Goal: Transaction & Acquisition: Purchase product/service

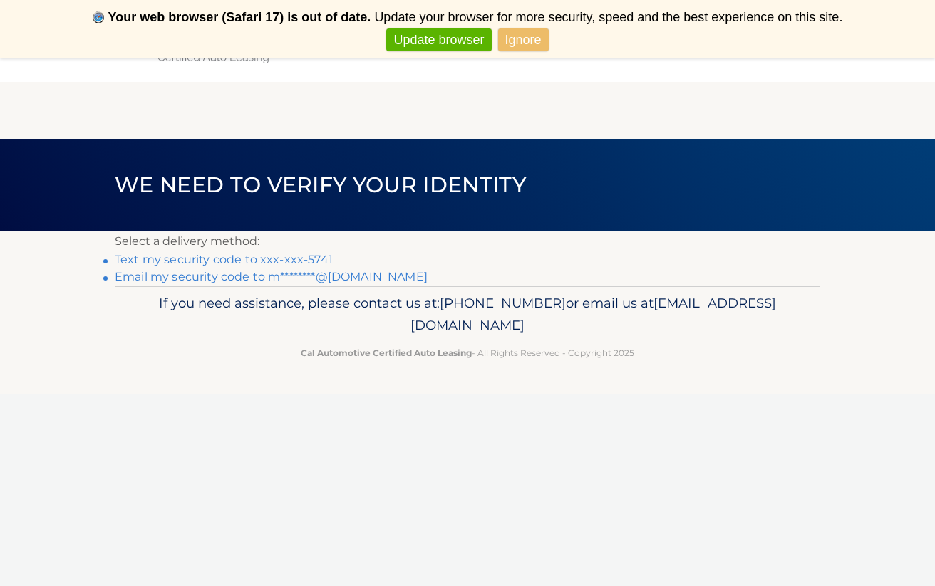
click at [318, 262] on link "Text my security code to xxx-xxx-5741" at bounding box center [224, 260] width 218 height 14
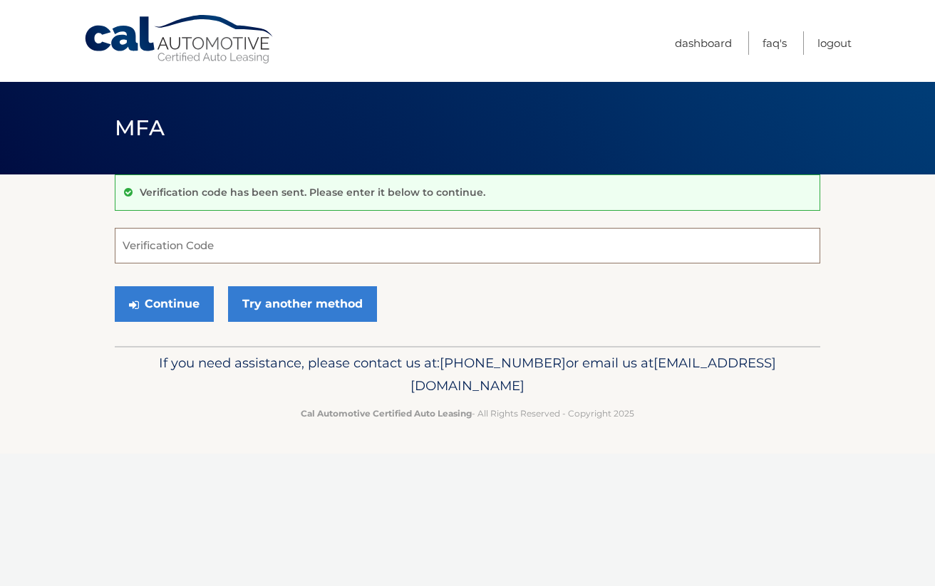
click at [290, 244] on input "Verification Code" at bounding box center [467, 246] width 705 height 36
type input "202807"
click at [181, 295] on button "Continue" at bounding box center [164, 304] width 99 height 36
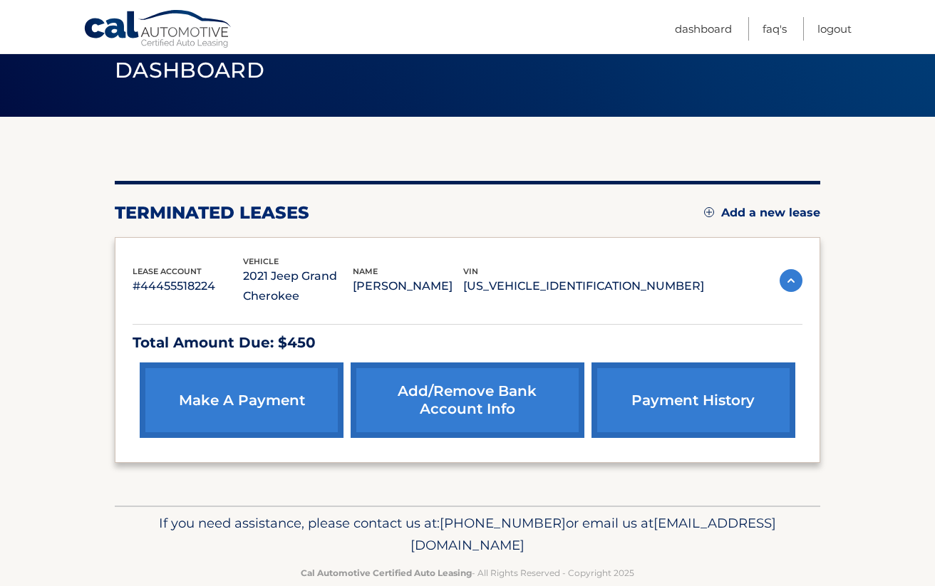
scroll to position [61, 0]
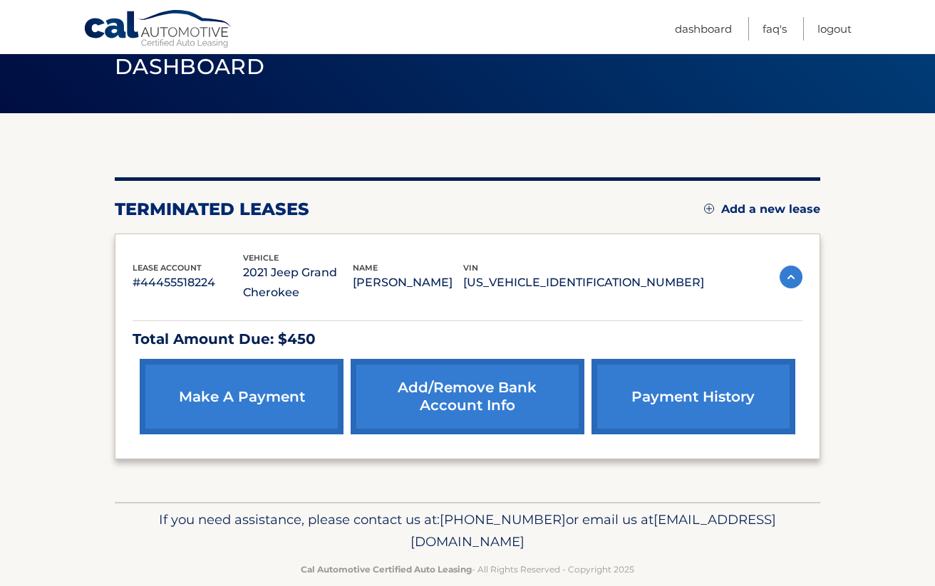
click at [239, 394] on link "make a payment" at bounding box center [242, 397] width 204 height 76
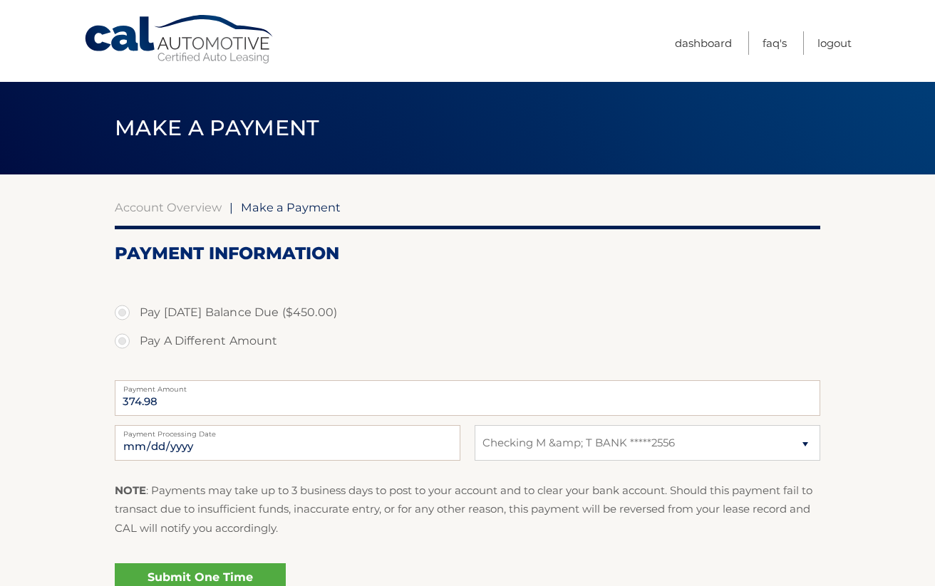
select select "MGY1NjE4MzAtYTZhNS00MWQzLTk1NzgtYWU5NTUxNzIxZTIx"
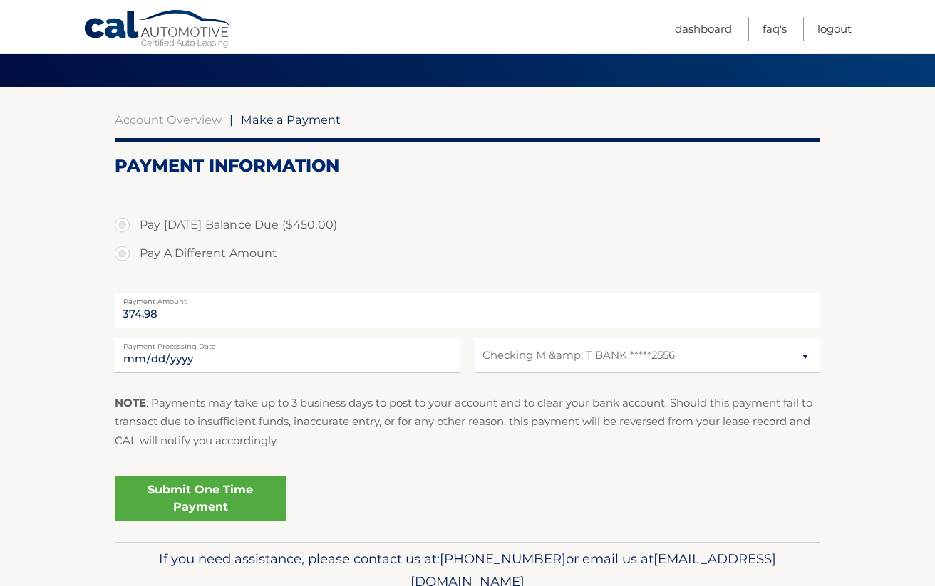
scroll to position [88, 0]
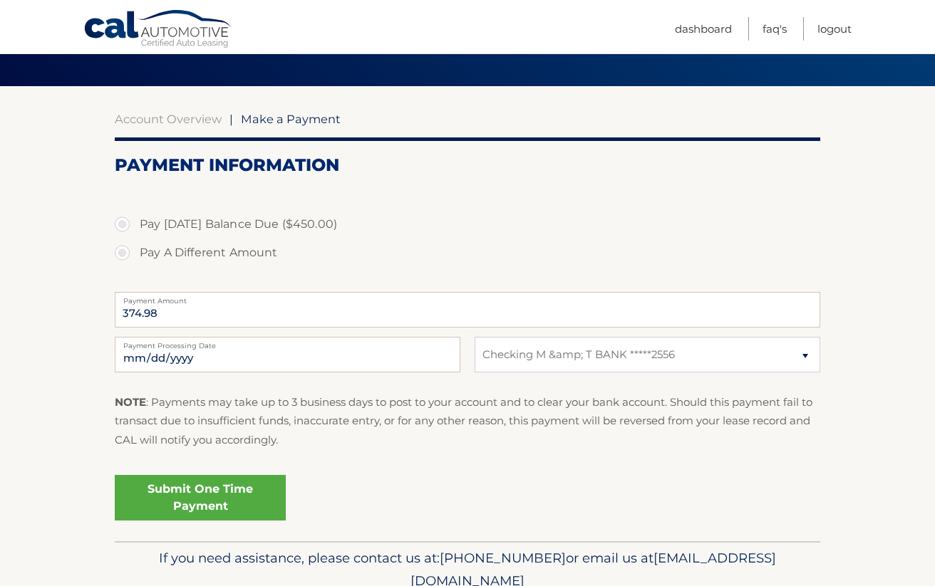
click at [125, 227] on label "Pay Today's Balance Due ($450.00)" at bounding box center [467, 224] width 705 height 29
click at [125, 227] on input "Pay Today's Balance Due ($450.00)" at bounding box center [127, 221] width 14 height 23
radio input "true"
type input "450.00"
click at [218, 505] on link "Submit One Time Payment" at bounding box center [200, 498] width 171 height 46
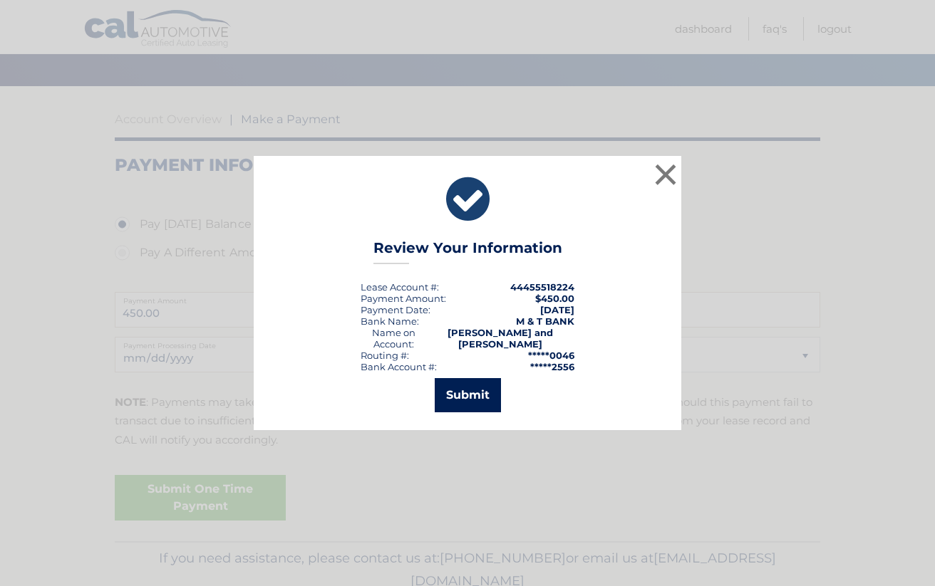
click at [454, 400] on button "Submit" at bounding box center [468, 395] width 66 height 34
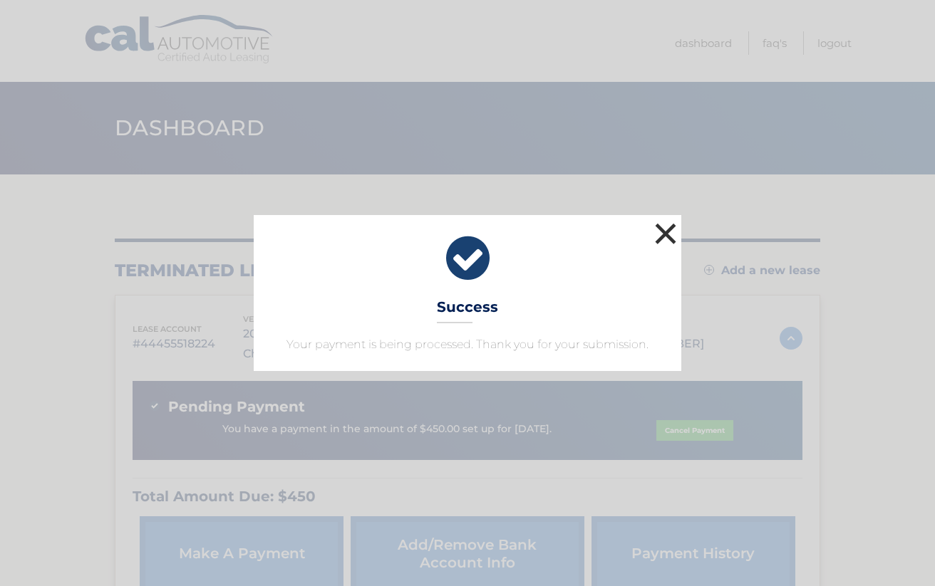
click at [661, 236] on button "×" at bounding box center [665, 233] width 29 height 29
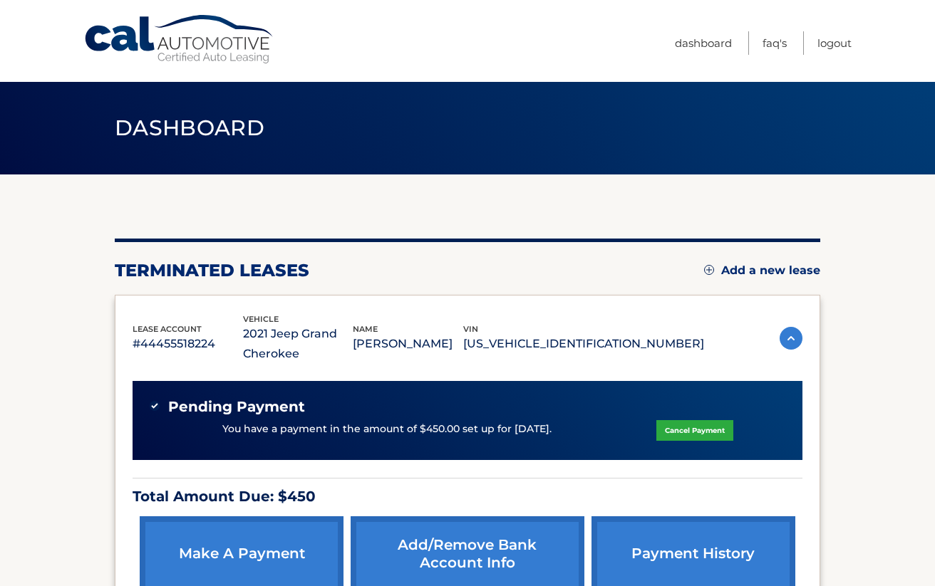
click at [673, 554] on link "payment history" at bounding box center [693, 555] width 204 height 76
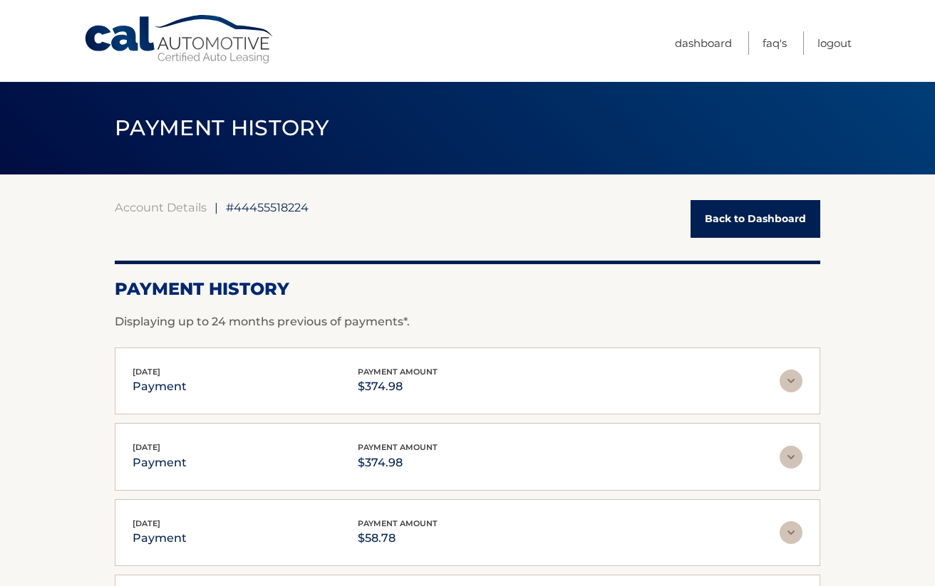
click at [767, 227] on link "Back to Dashboard" at bounding box center [755, 219] width 130 height 38
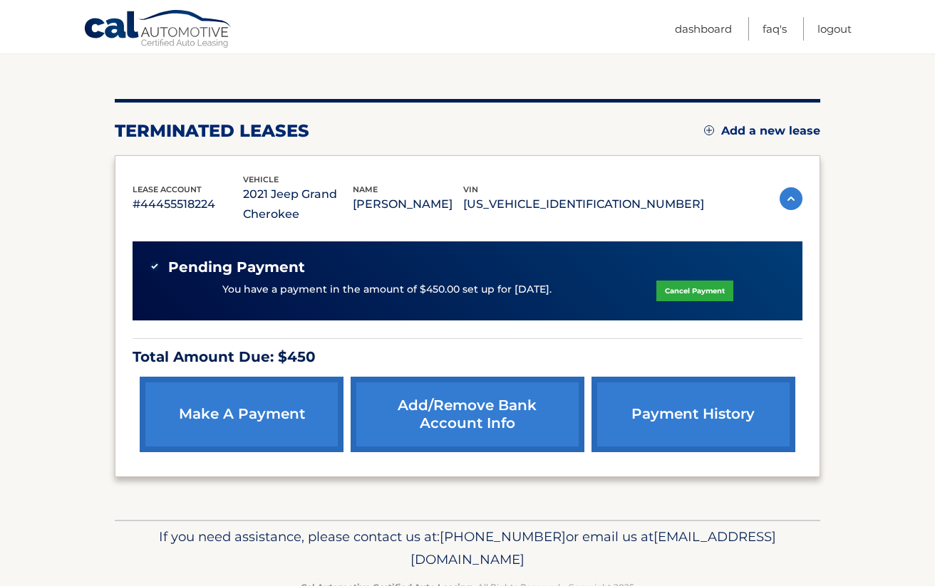
scroll to position [167, 0]
